Goal: Check status: Check status

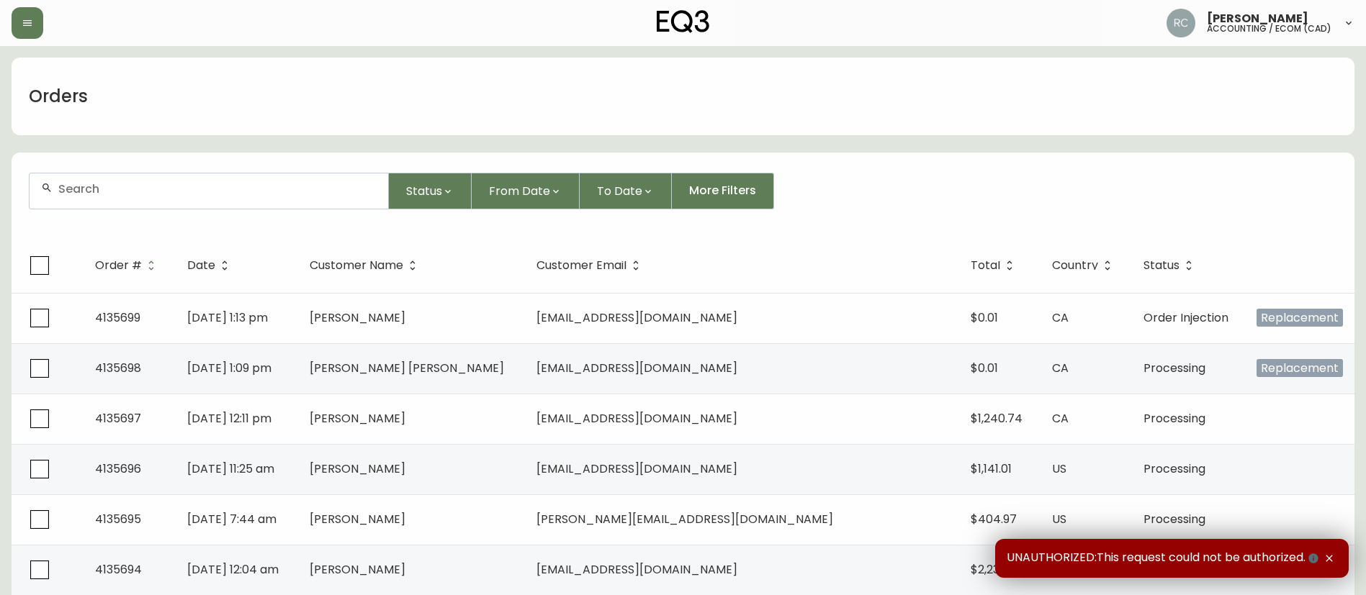
click at [343, 187] on input "text" at bounding box center [217, 189] width 318 height 14
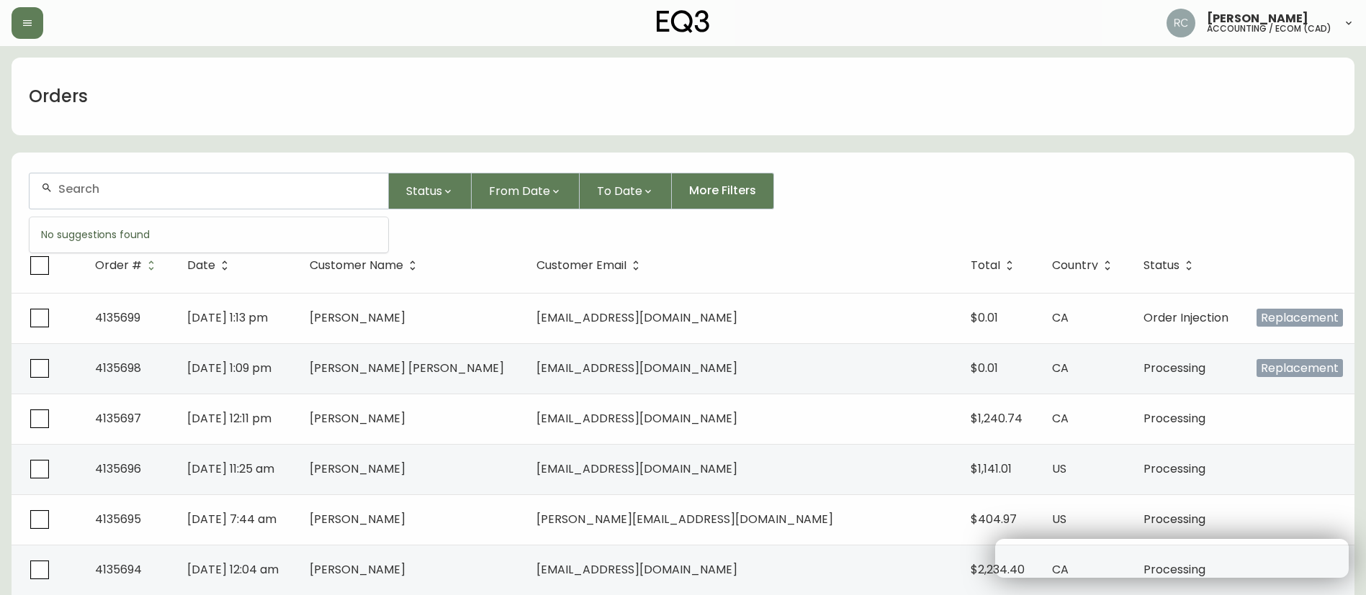
paste input "4134253"
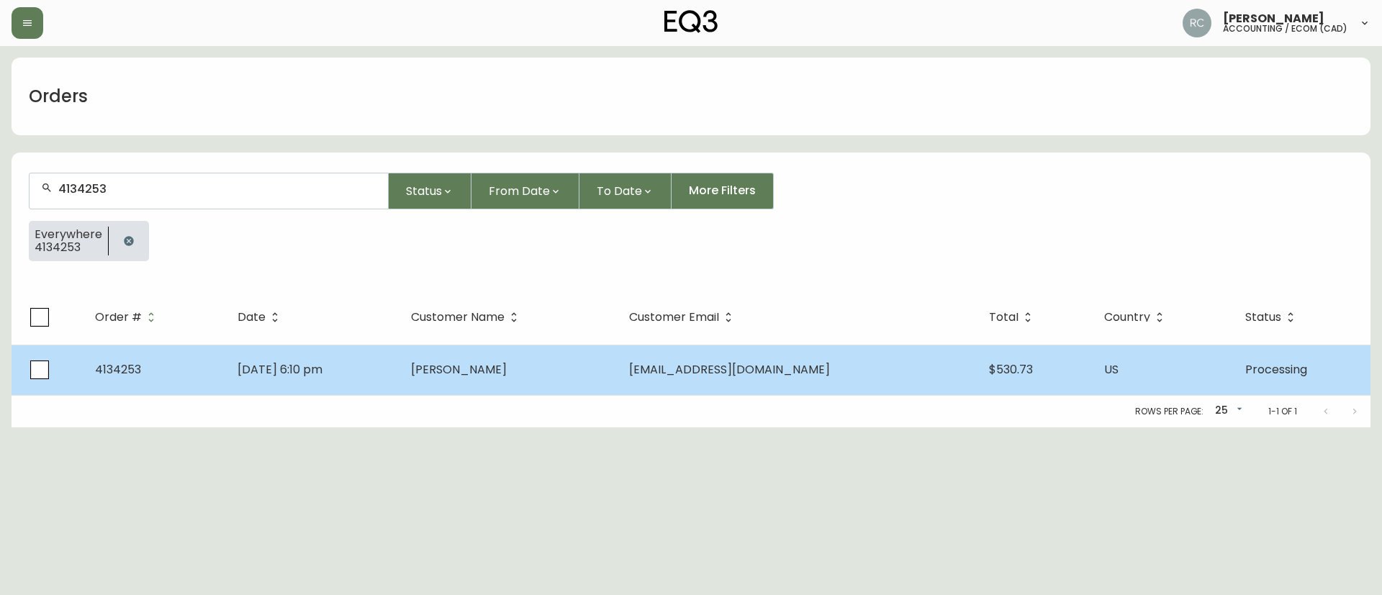
type input "4134253"
click at [463, 366] on td "[PERSON_NAME]" at bounding box center [509, 370] width 218 height 50
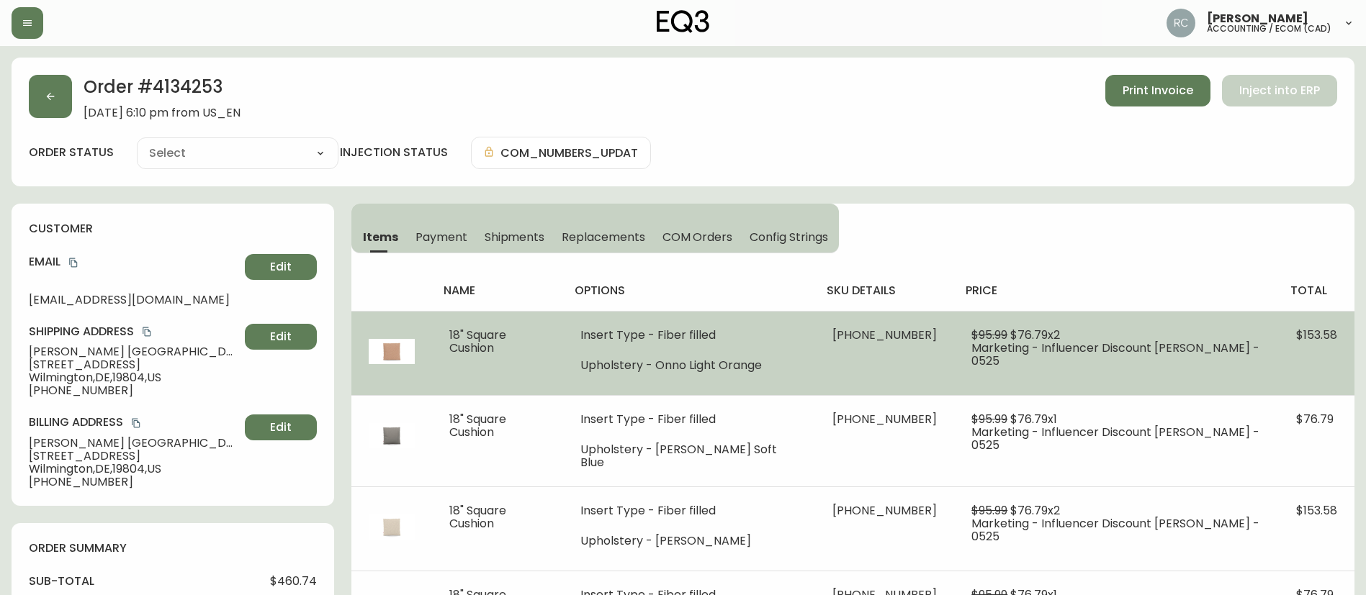
type input "Processing"
select select "PROCESSING"
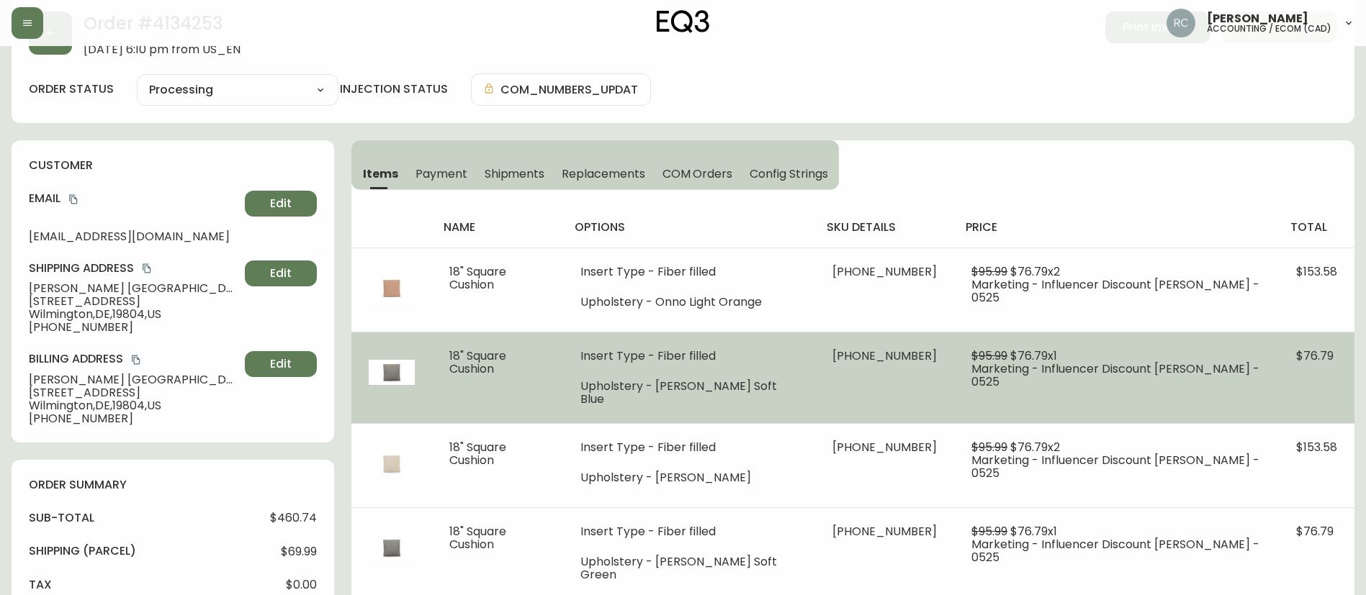
scroll to position [144, 0]
